Goal: Task Accomplishment & Management: Use online tool/utility

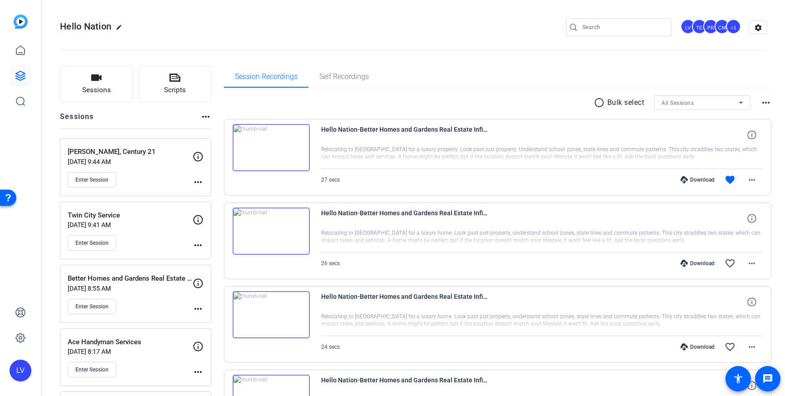
click at [553, 98] on div "radio_button_unchecked Bulk select All Sessions more_horiz" at bounding box center [498, 102] width 548 height 15
click at [99, 179] on span "Enter Session" at bounding box center [91, 179] width 33 height 7
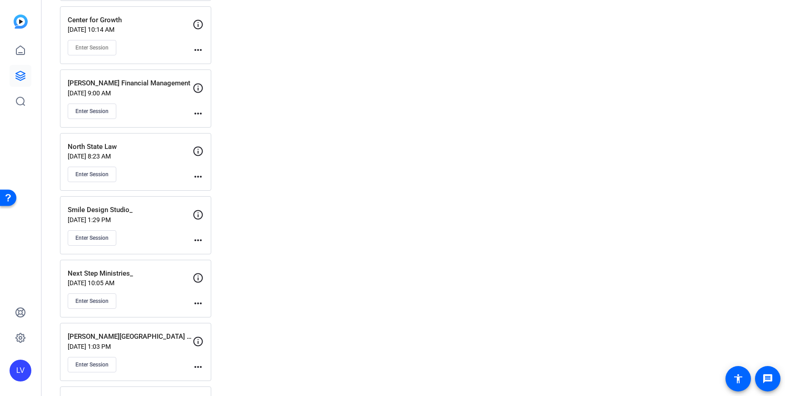
scroll to position [13379, 0]
click at [148, 104] on div "Enter Session" at bounding box center [130, 109] width 125 height 15
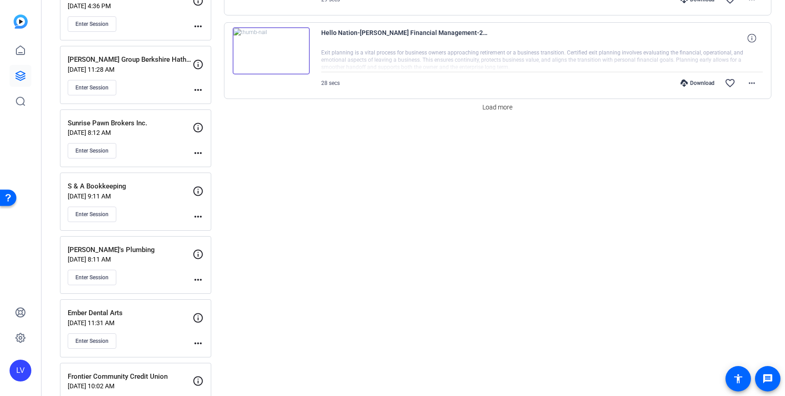
scroll to position [852, 0]
click at [503, 107] on span "Load more" at bounding box center [497, 109] width 30 height 10
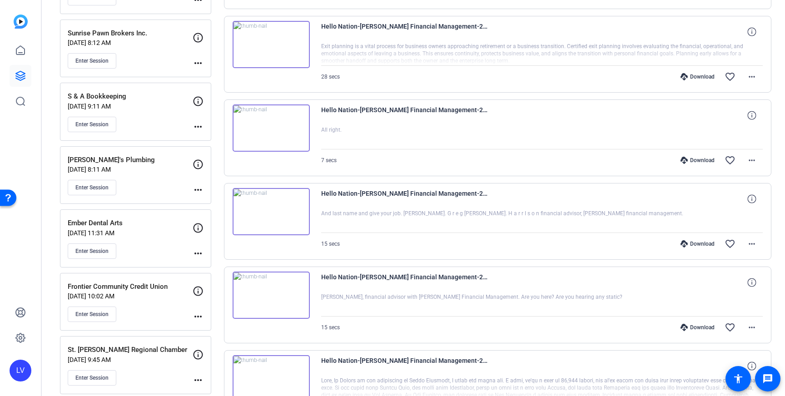
scroll to position [950, 0]
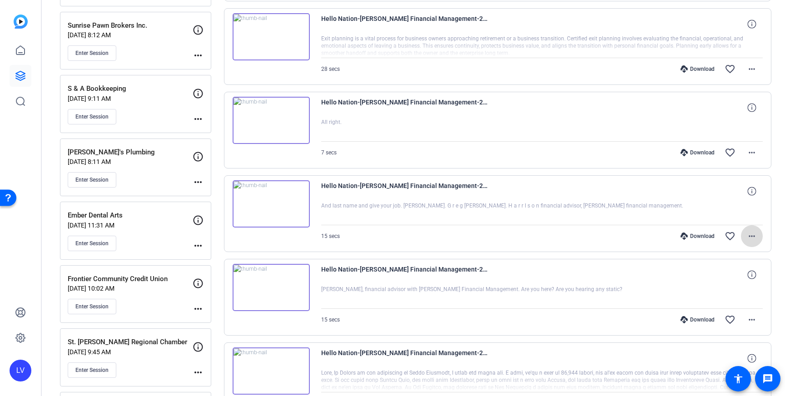
click at [750, 236] on mat-icon "more_horiz" at bounding box center [751, 236] width 11 height 11
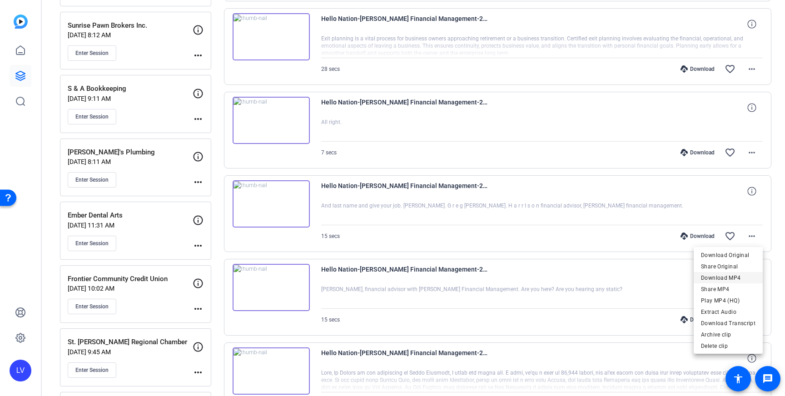
click at [737, 274] on span "Download MP4" at bounding box center [728, 278] width 55 height 11
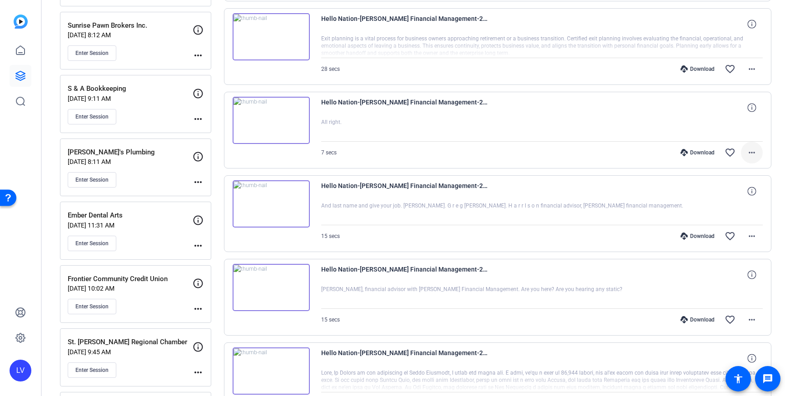
click at [754, 153] on mat-icon "more_horiz" at bounding box center [751, 152] width 11 height 11
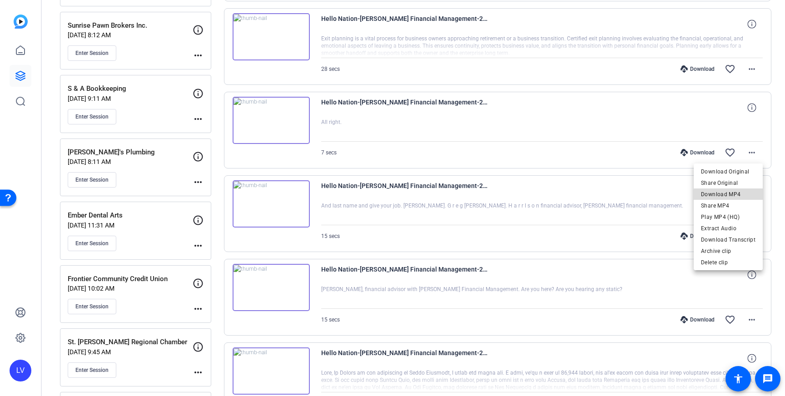
click at [731, 195] on span "Download MP4" at bounding box center [728, 194] width 55 height 11
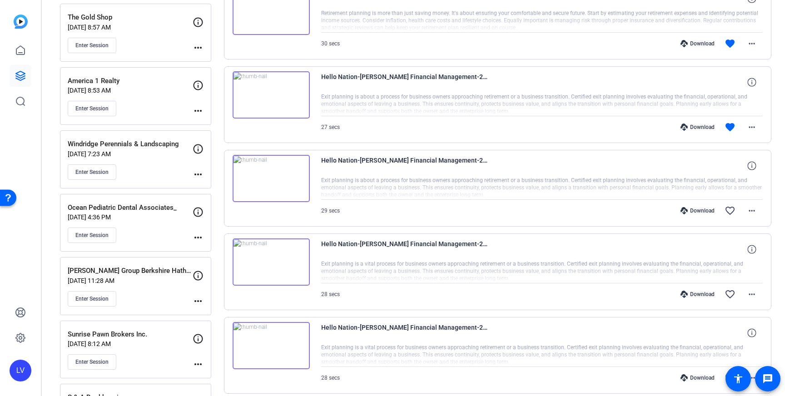
scroll to position [644, 0]
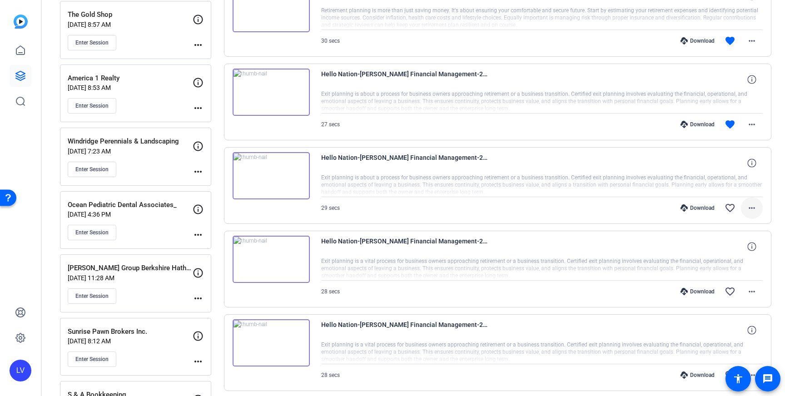
click at [757, 210] on span at bounding box center [752, 208] width 22 height 22
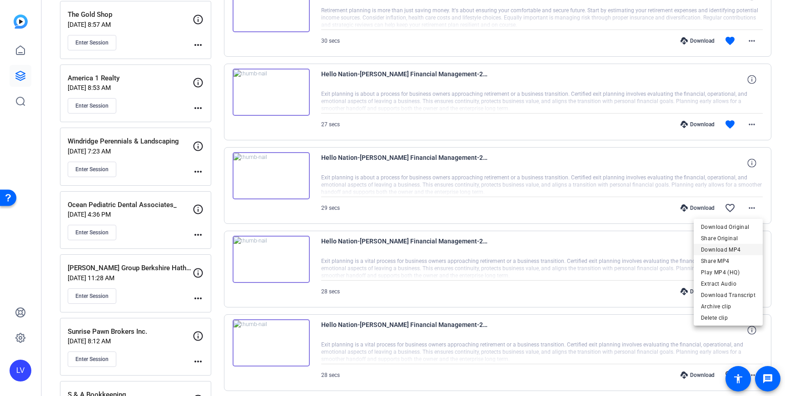
click at [735, 247] on span "Download MP4" at bounding box center [728, 249] width 55 height 11
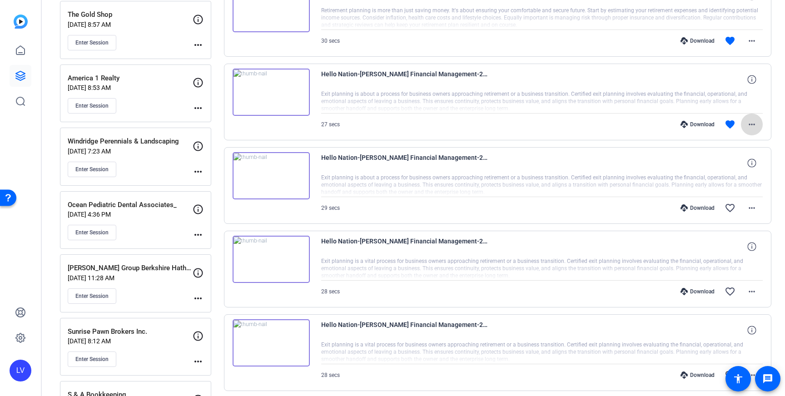
click at [756, 125] on mat-icon "more_horiz" at bounding box center [751, 124] width 11 height 11
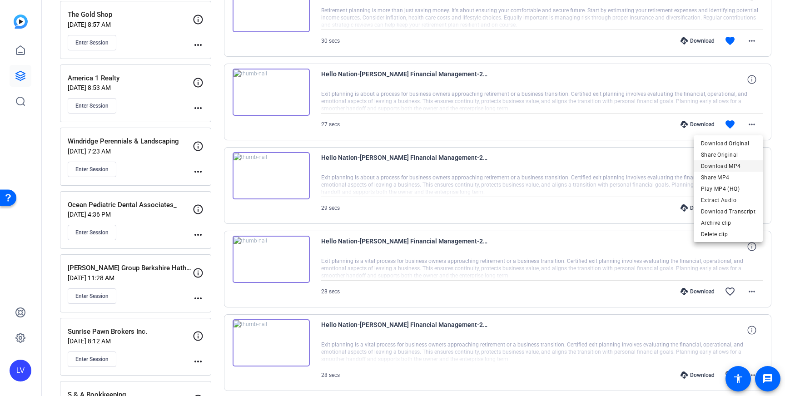
click at [732, 165] on span "Download MP4" at bounding box center [728, 166] width 55 height 11
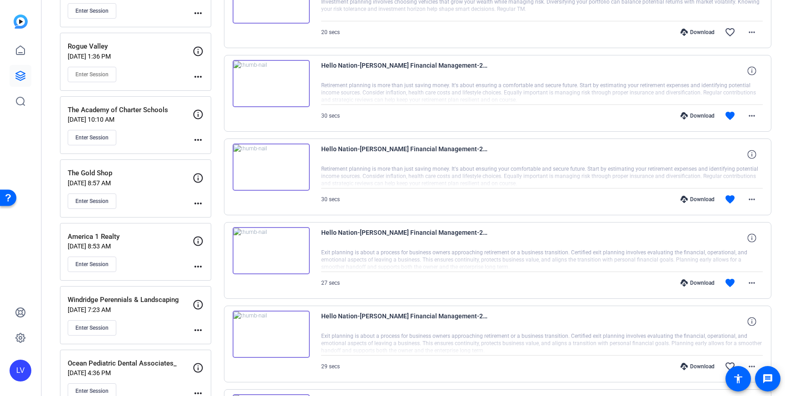
scroll to position [489, 0]
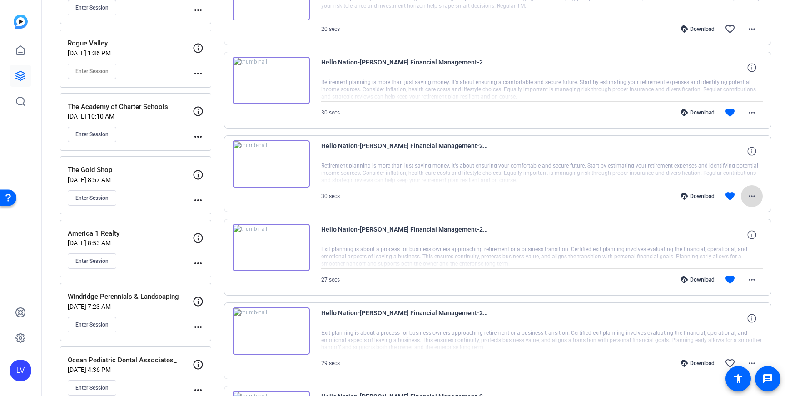
click at [750, 193] on mat-icon "more_horiz" at bounding box center [751, 196] width 11 height 11
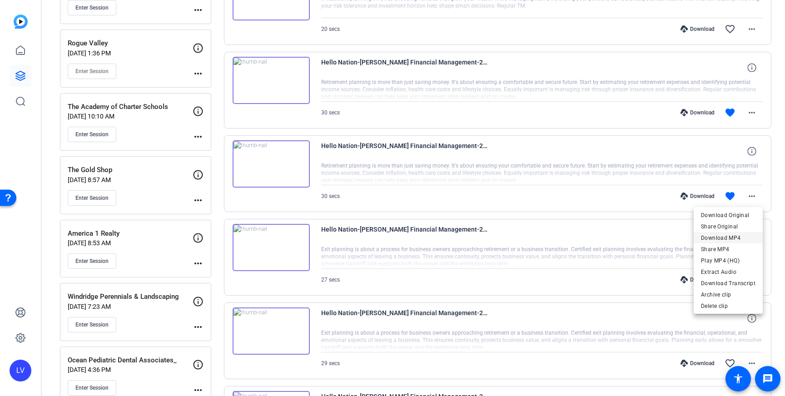
click at [736, 234] on span "Download MP4" at bounding box center [728, 238] width 55 height 11
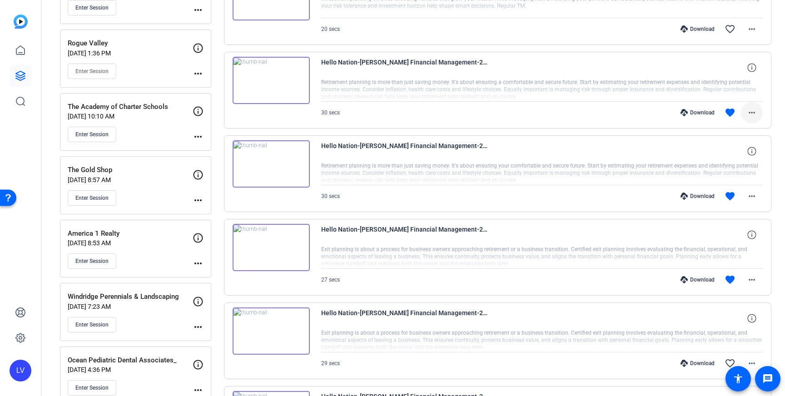
click at [750, 111] on mat-icon "more_horiz" at bounding box center [751, 112] width 11 height 11
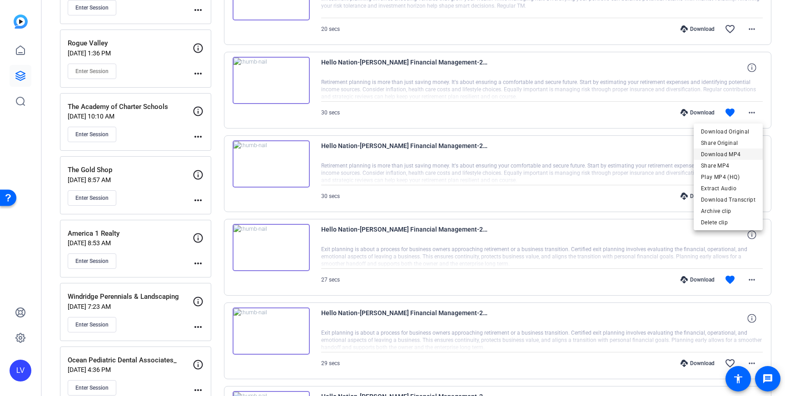
click at [739, 154] on span "Download MP4" at bounding box center [728, 154] width 55 height 11
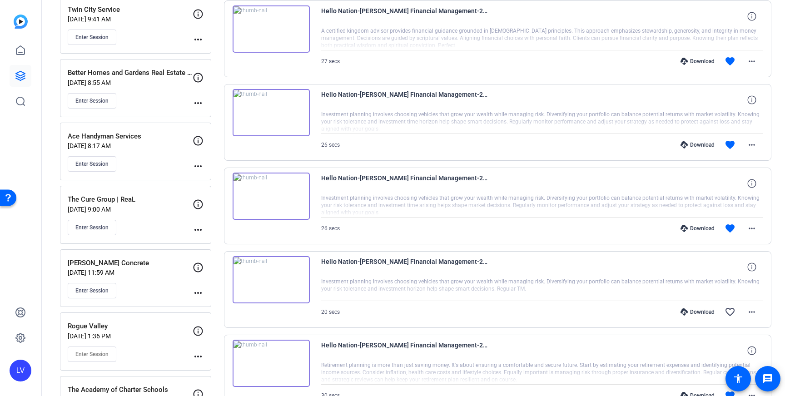
scroll to position [208, 0]
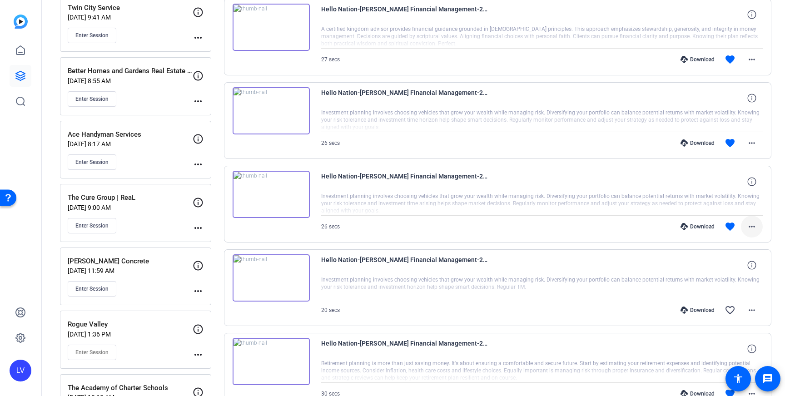
click at [758, 224] on span at bounding box center [752, 227] width 22 height 22
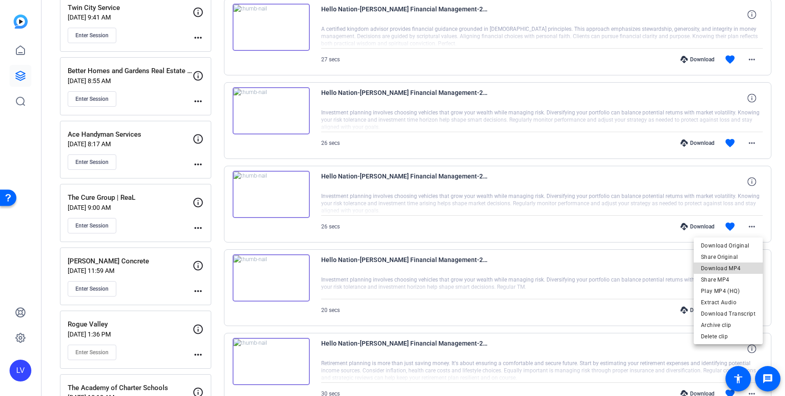
click at [735, 267] on span "Download MP4" at bounding box center [728, 268] width 55 height 11
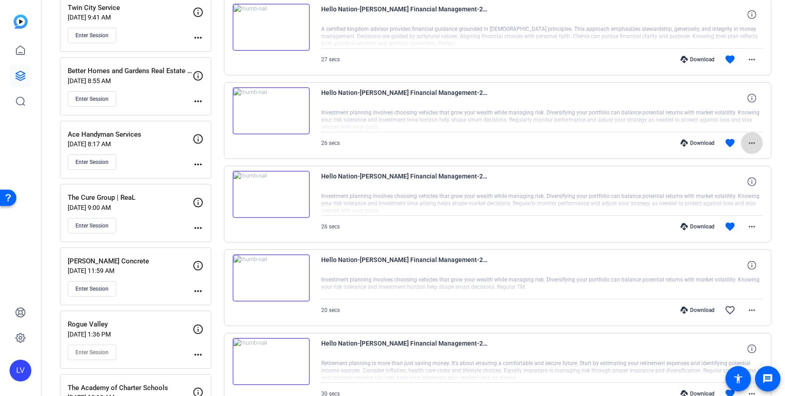
click at [751, 136] on span at bounding box center [752, 143] width 22 height 22
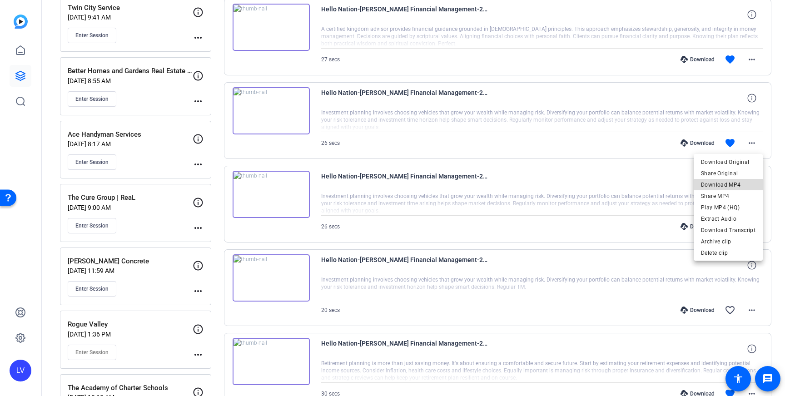
click at [734, 181] on span "Download MP4" at bounding box center [728, 184] width 55 height 11
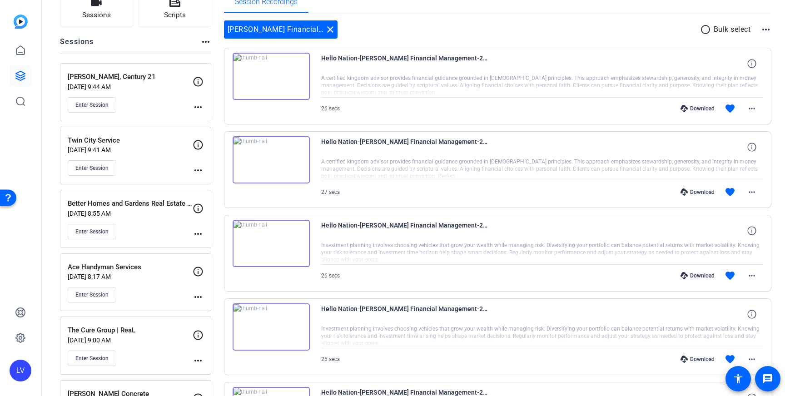
scroll to position [84, 0]
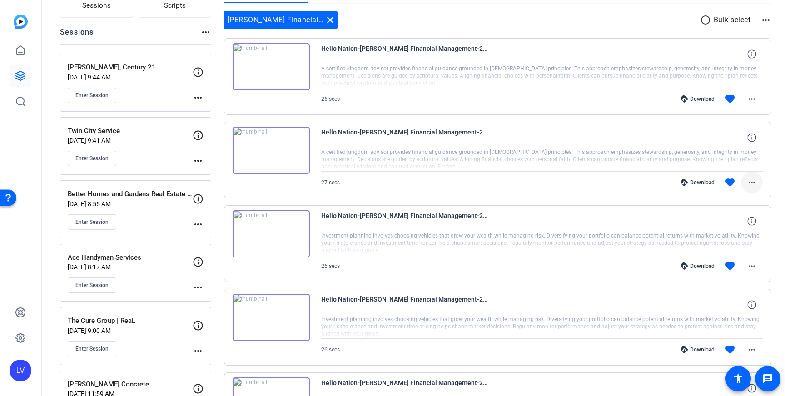
click at [752, 184] on mat-icon "more_horiz" at bounding box center [751, 182] width 11 height 11
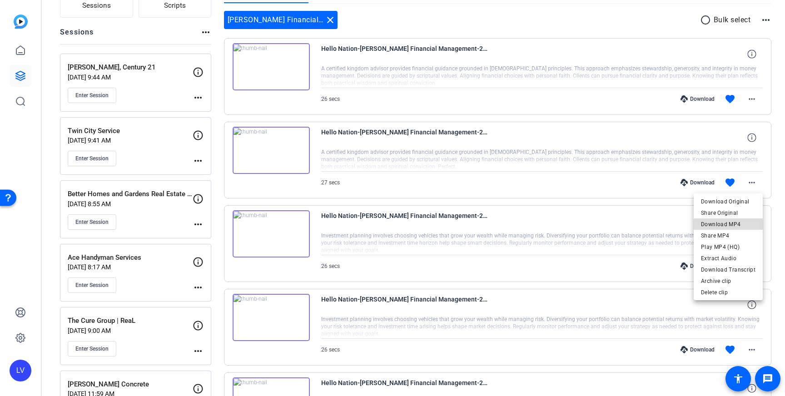
click at [741, 226] on span "Download MP4" at bounding box center [728, 224] width 55 height 11
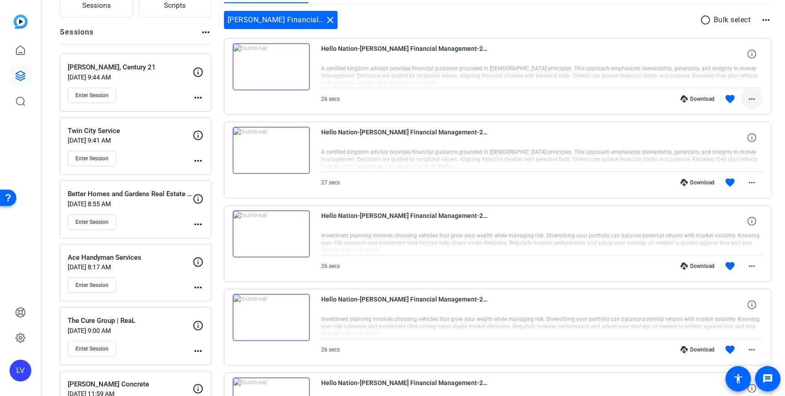
click at [750, 100] on mat-icon "more_horiz" at bounding box center [751, 99] width 11 height 11
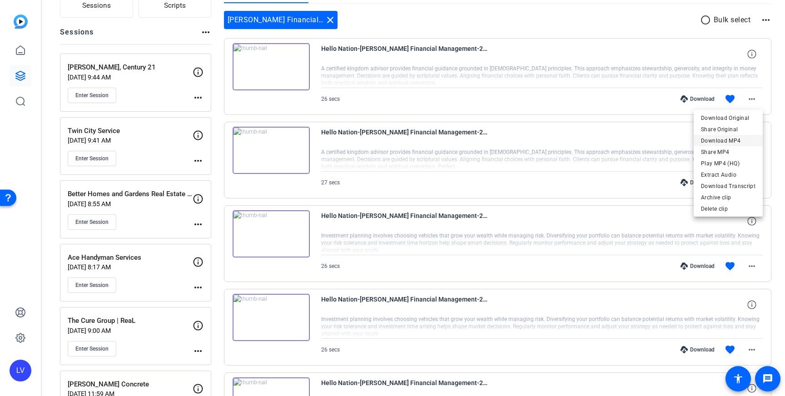
click at [733, 140] on span "Download MP4" at bounding box center [728, 140] width 55 height 11
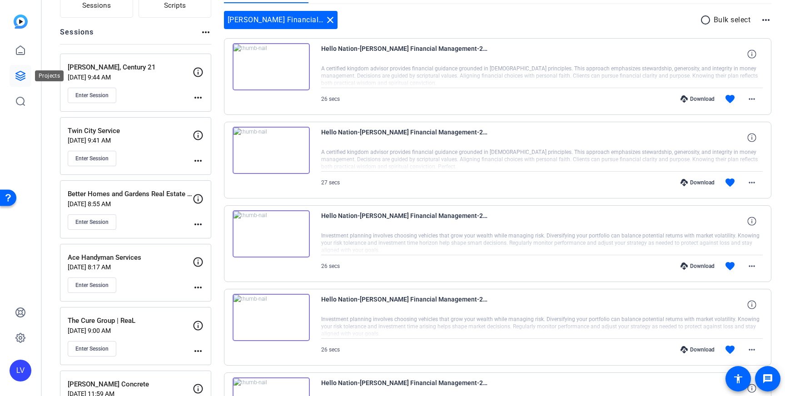
click at [29, 81] on link at bounding box center [21, 76] width 22 height 22
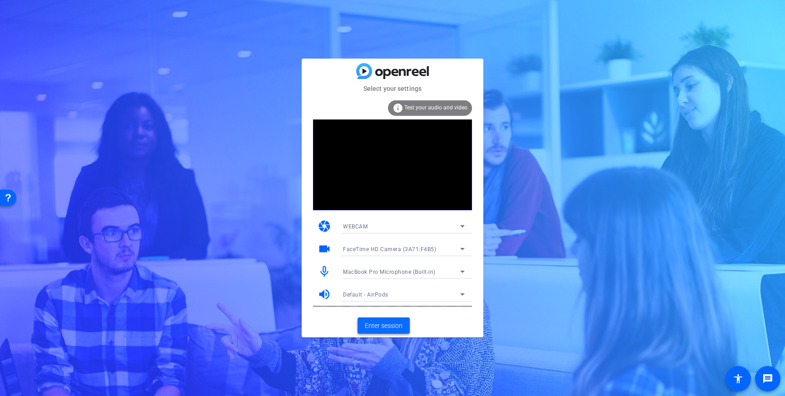
click at [393, 326] on span "Enter session" at bounding box center [384, 326] width 38 height 10
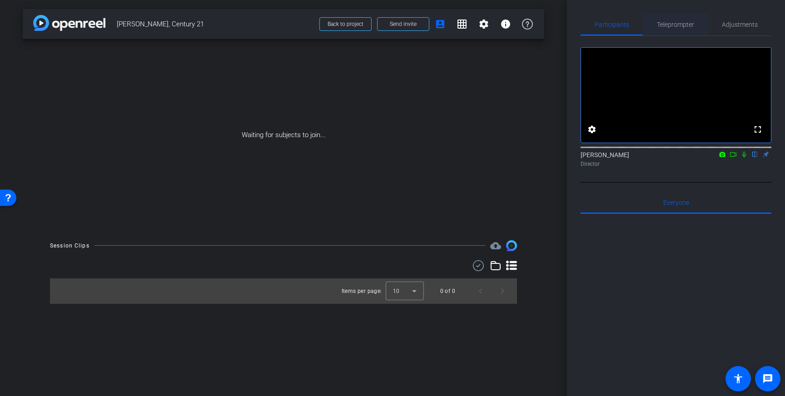
click at [672, 19] on span "Teleprompter" at bounding box center [675, 25] width 37 height 22
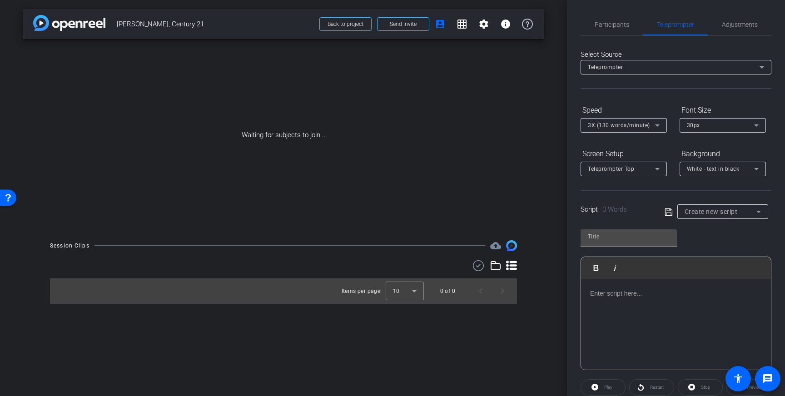
click at [618, 283] on div at bounding box center [676, 324] width 190 height 91
click at [650, 299] on div at bounding box center [676, 324] width 190 height 91
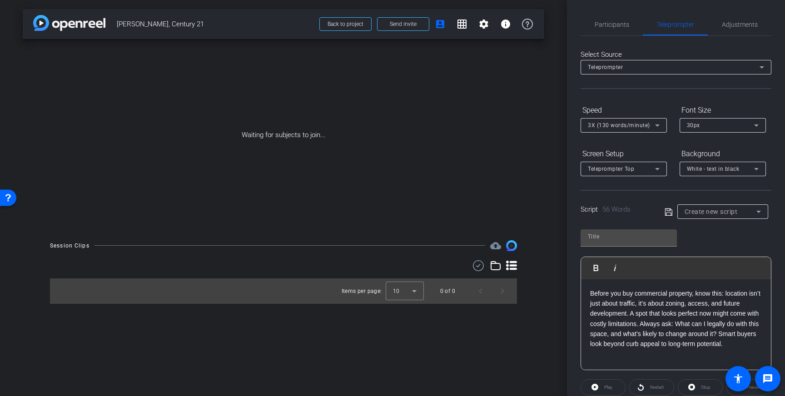
click at [668, 210] on icon at bounding box center [668, 211] width 7 height 7
type input "Default title 1246"
click at [607, 22] on span "Participants" at bounding box center [612, 24] width 35 height 6
